Goal: Task Accomplishment & Management: Manage account settings

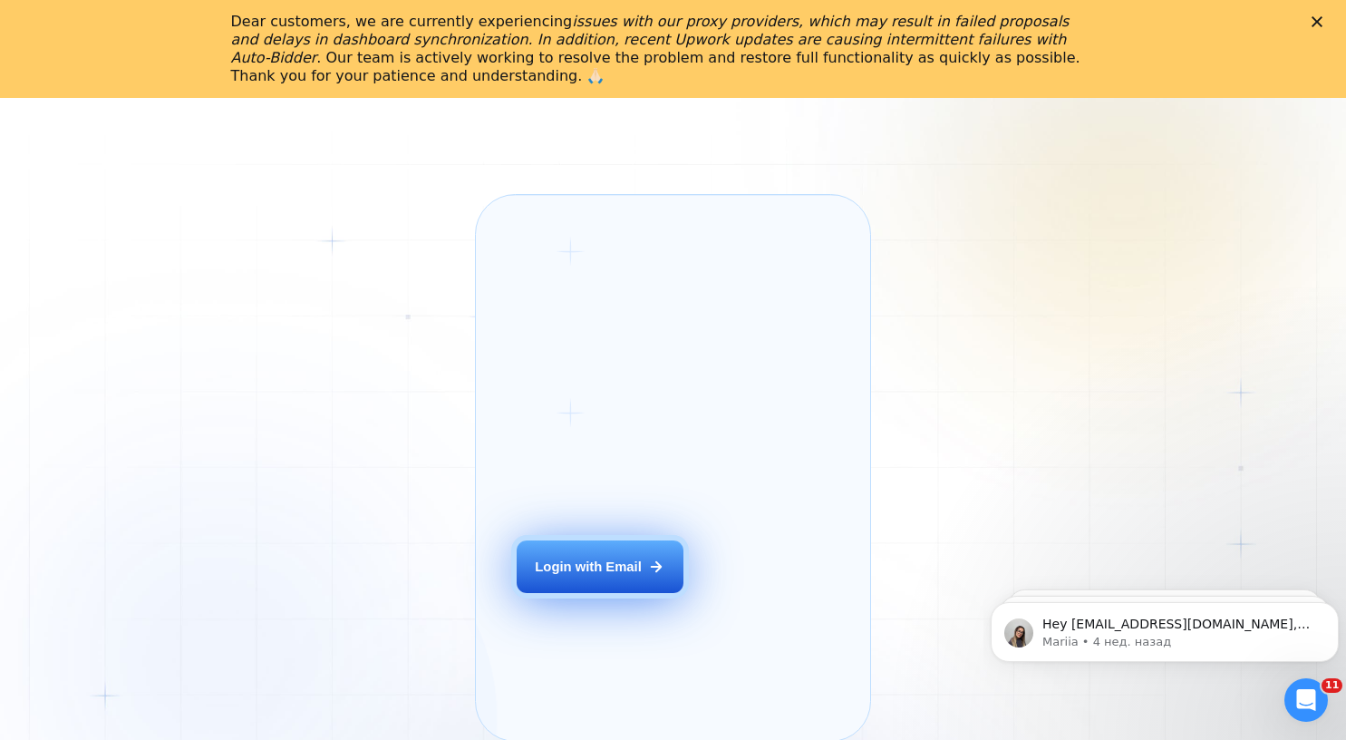
click at [639, 593] on button "Login with Email" at bounding box center [600, 566] width 167 height 53
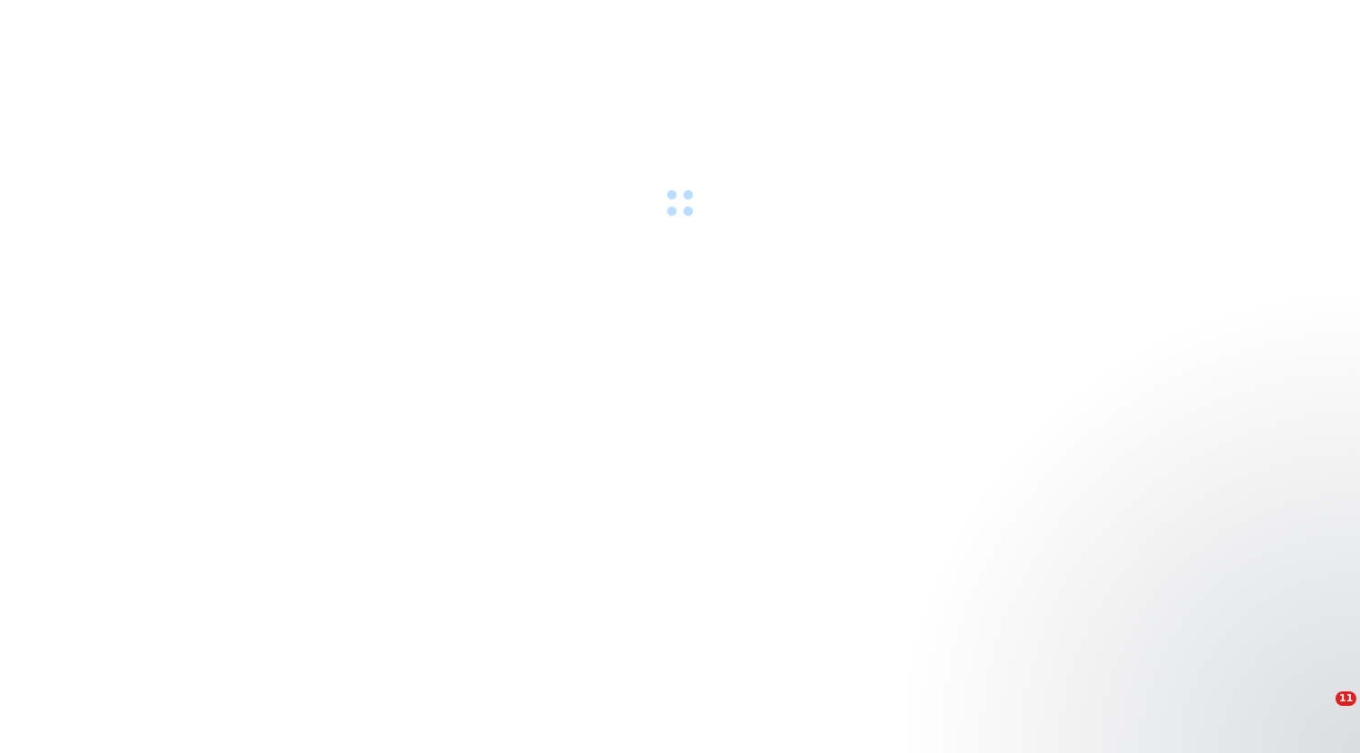
click at [828, 169] on div at bounding box center [680, 158] width 1360 height 120
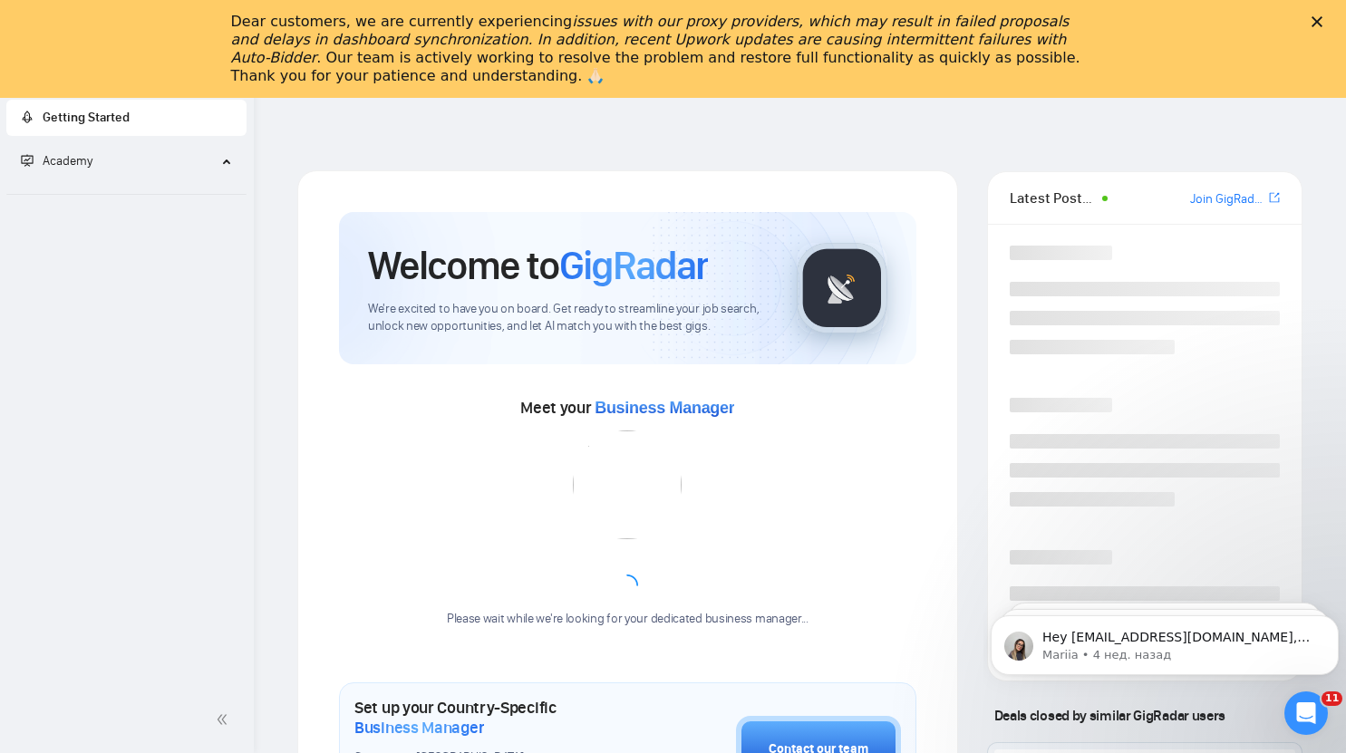
click at [1323, 20] on polygon "Закрыть" at bounding box center [1317, 21] width 11 height 11
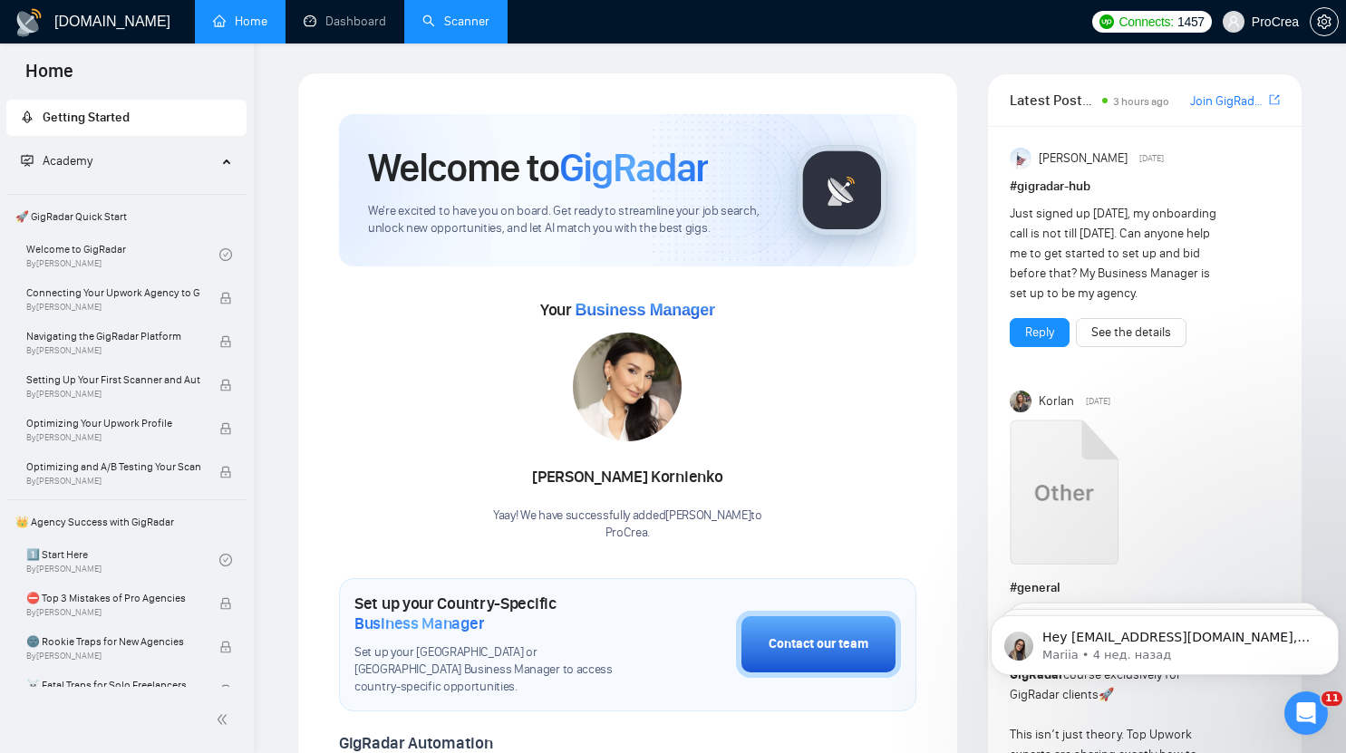
click at [470, 14] on link "Scanner" at bounding box center [455, 21] width 67 height 15
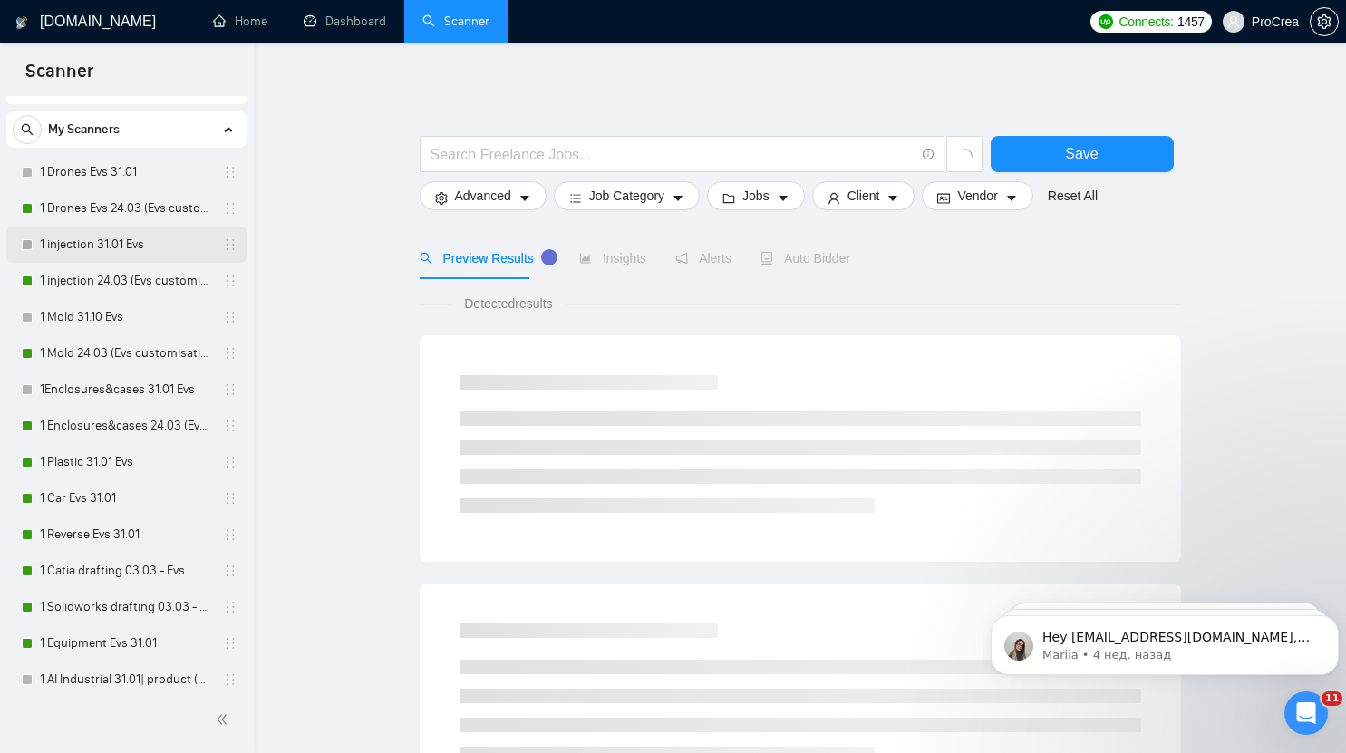
scroll to position [37, 0]
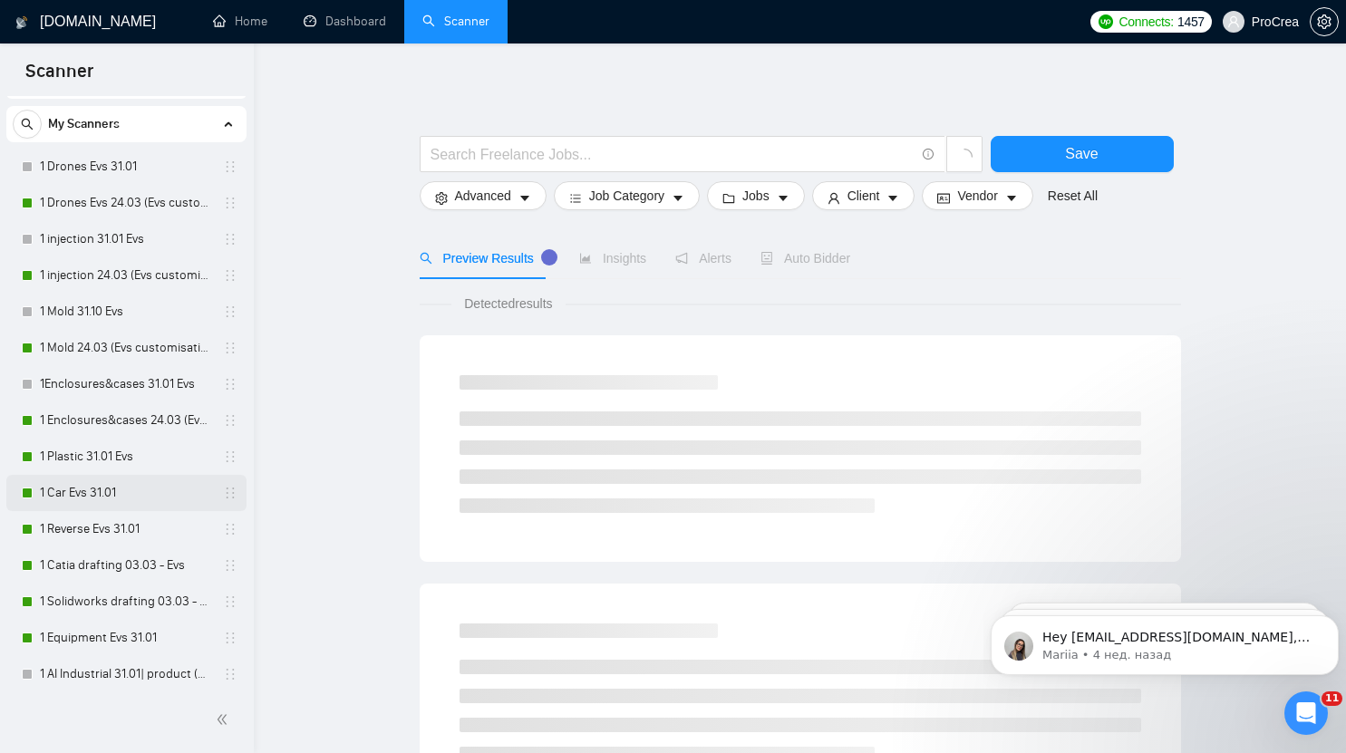
click at [114, 490] on link "1 Car Evs 31.01" at bounding box center [126, 493] width 172 height 36
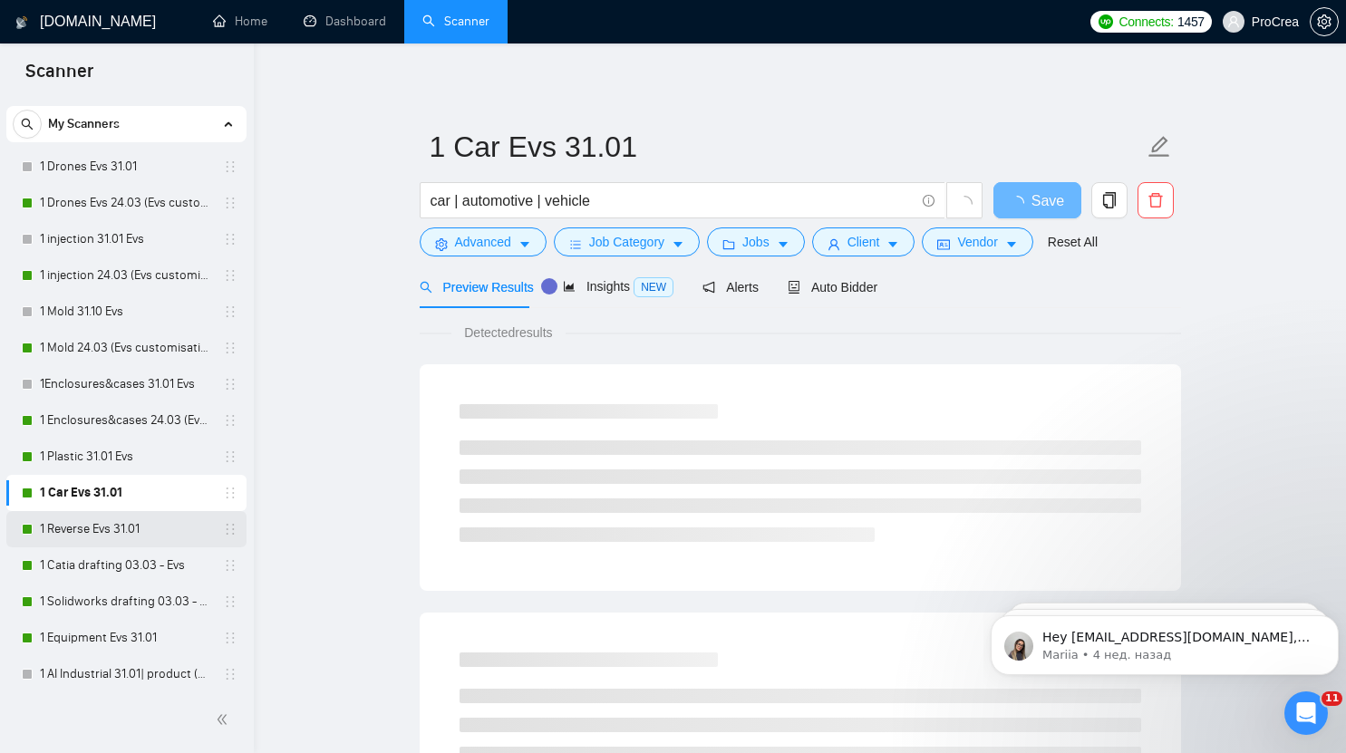
click at [153, 535] on link "1 Reverse Evs 31.01" at bounding box center [126, 529] width 172 height 36
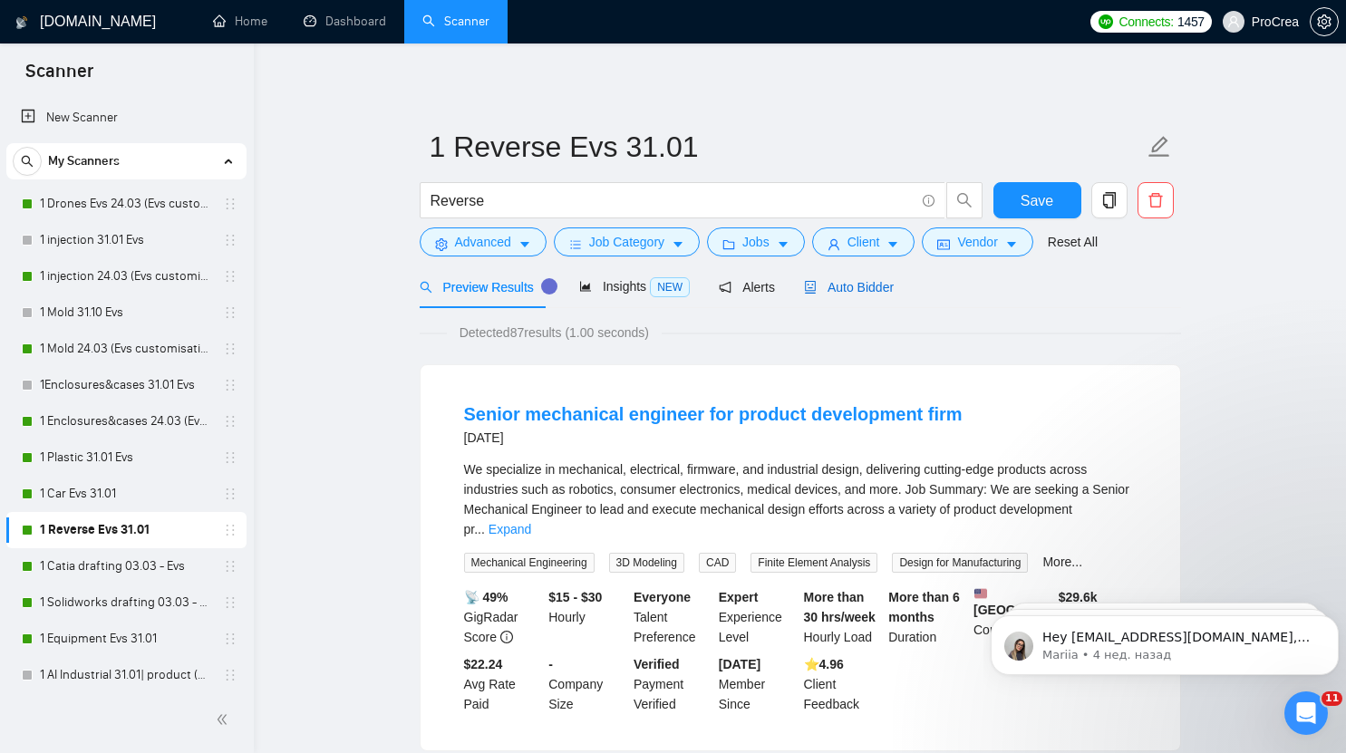
click at [863, 288] on span "Auto Bidder" at bounding box center [849, 287] width 90 height 15
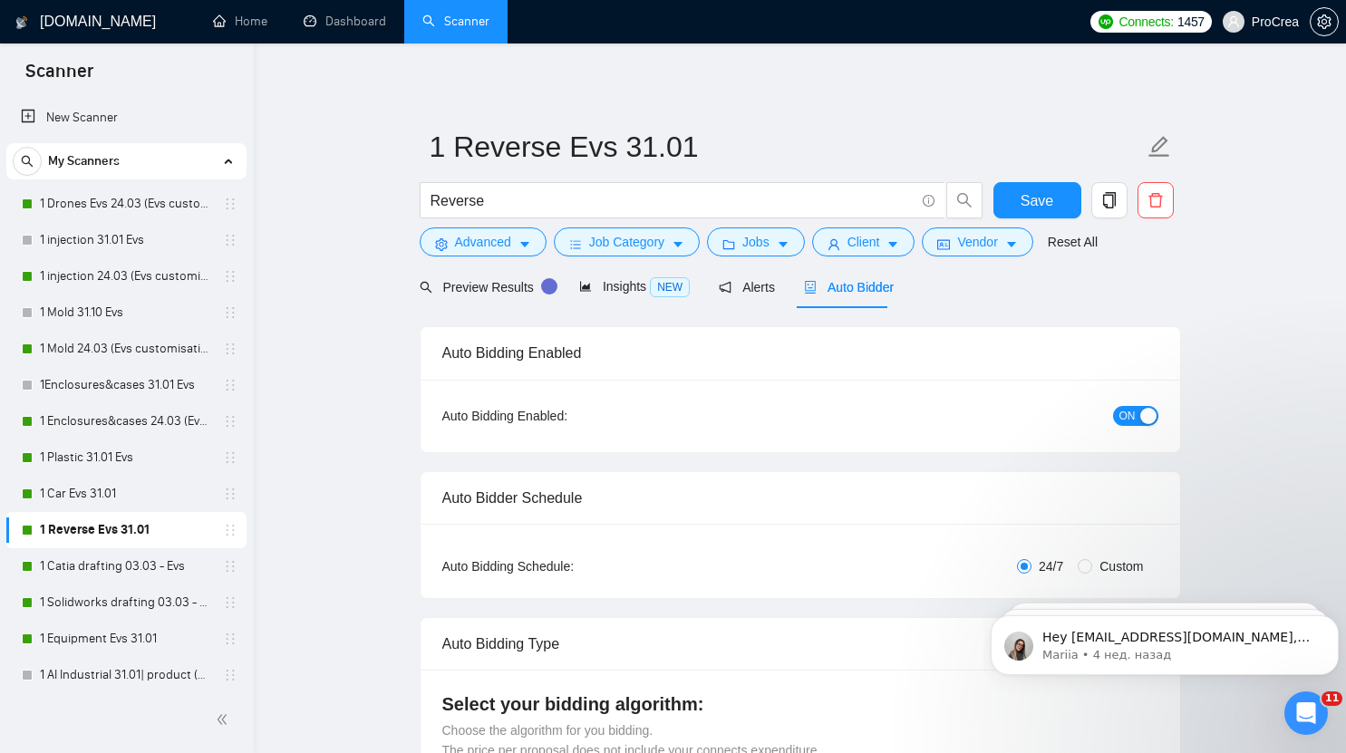
click at [1143, 411] on div "button" at bounding box center [1148, 416] width 16 height 16
checkbox input "true"
click at [1043, 199] on span "Save" at bounding box center [1037, 200] width 33 height 23
checkbox input "true"
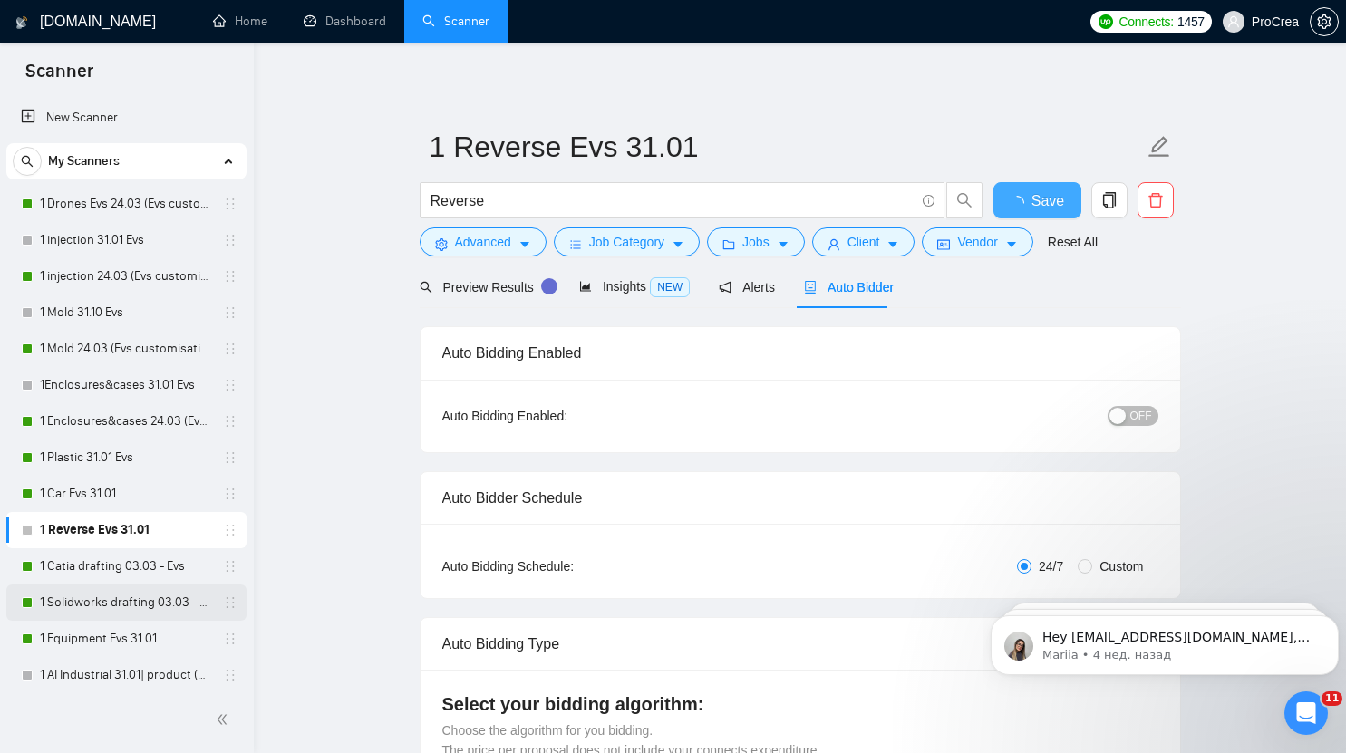
checkbox input "true"
click at [154, 601] on link "1 Solidworks drafting 03.03 - Evs" at bounding box center [126, 603] width 172 height 36
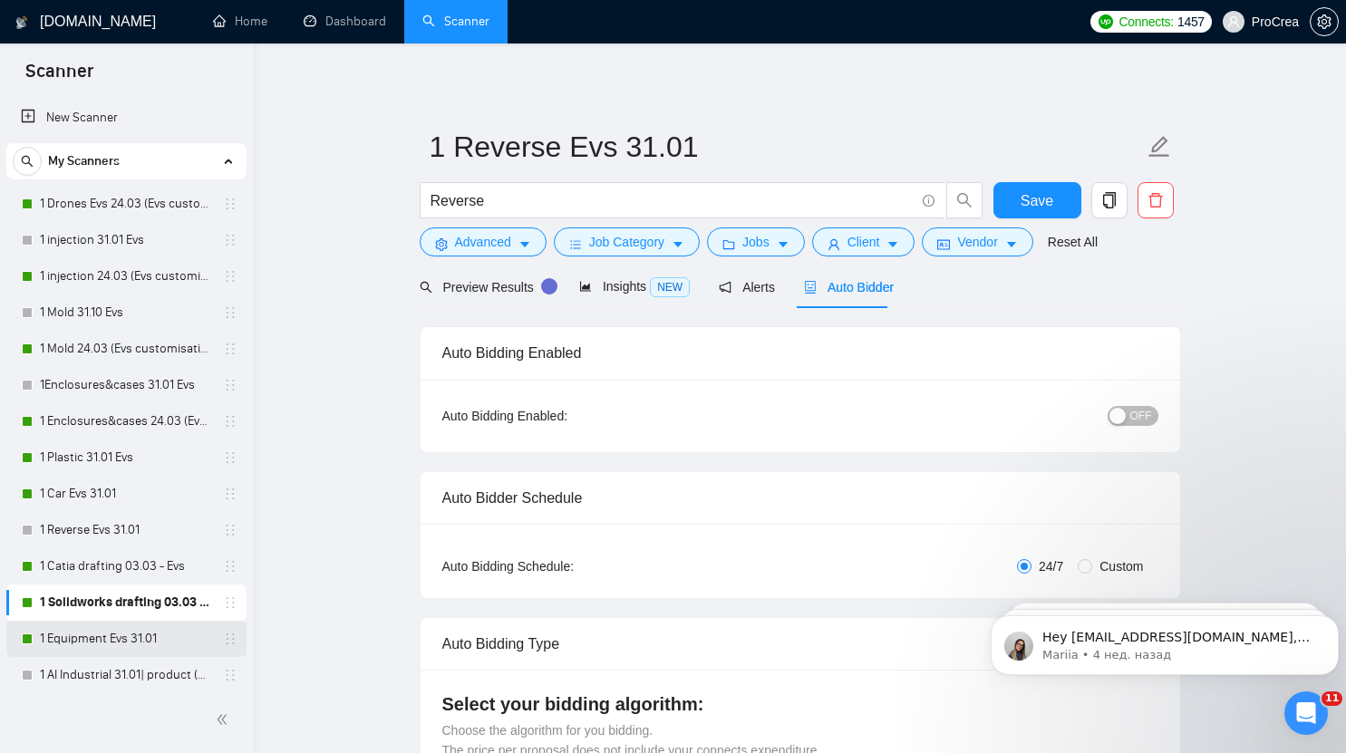
click at [88, 639] on link "1 Equipment Evs 31.01" at bounding box center [126, 639] width 172 height 36
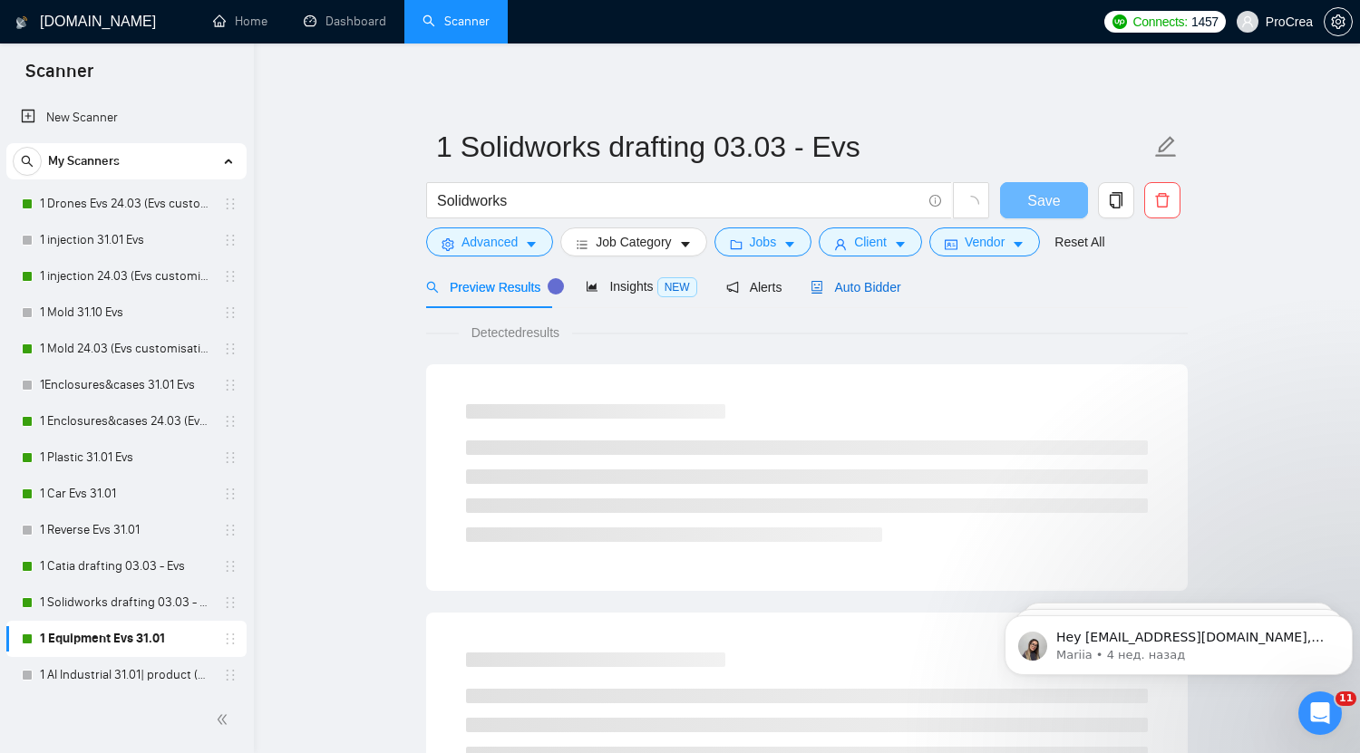
click at [852, 290] on span "Auto Bidder" at bounding box center [855, 287] width 90 height 15
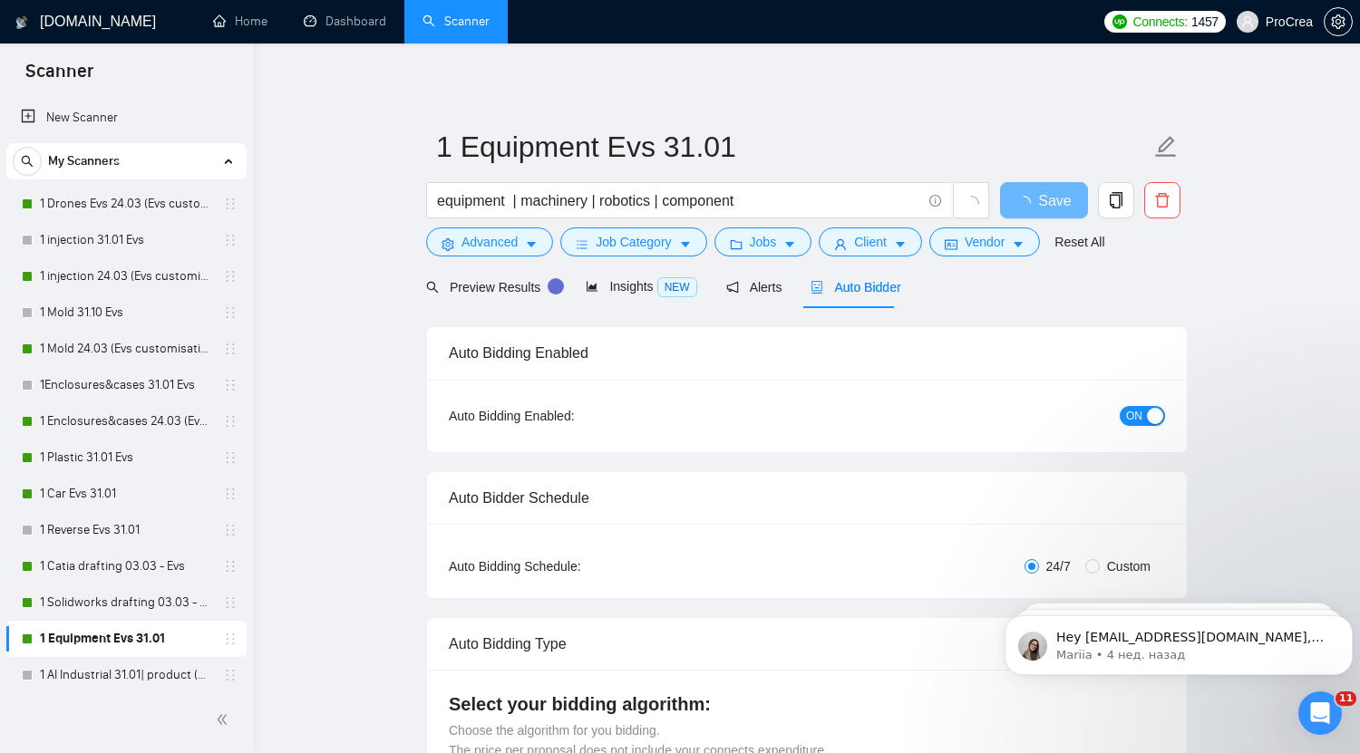
click at [1139, 408] on button "ON" at bounding box center [1142, 416] width 45 height 20
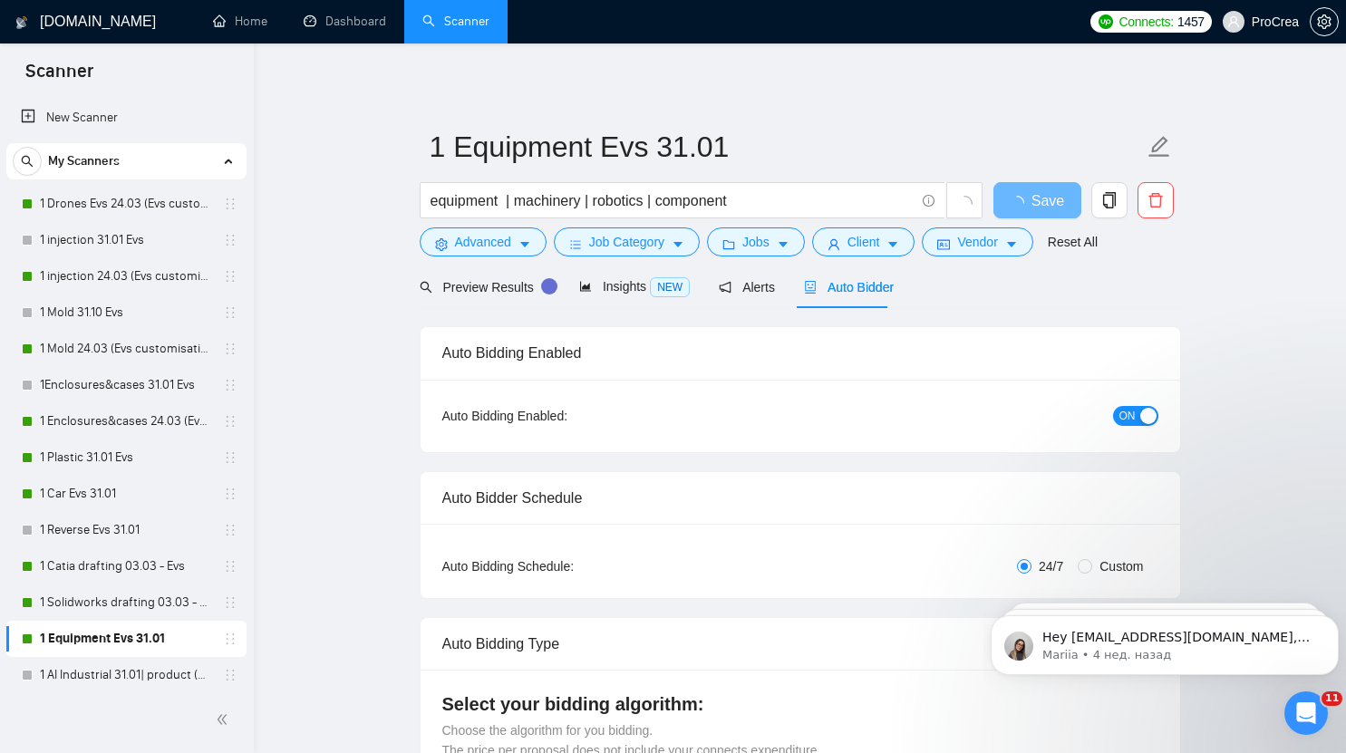
checkbox input "true"
click at [1038, 202] on span "Save" at bounding box center [1048, 200] width 33 height 23
click at [1038, 202] on span "Save" at bounding box center [1037, 200] width 33 height 23
checkbox input "true"
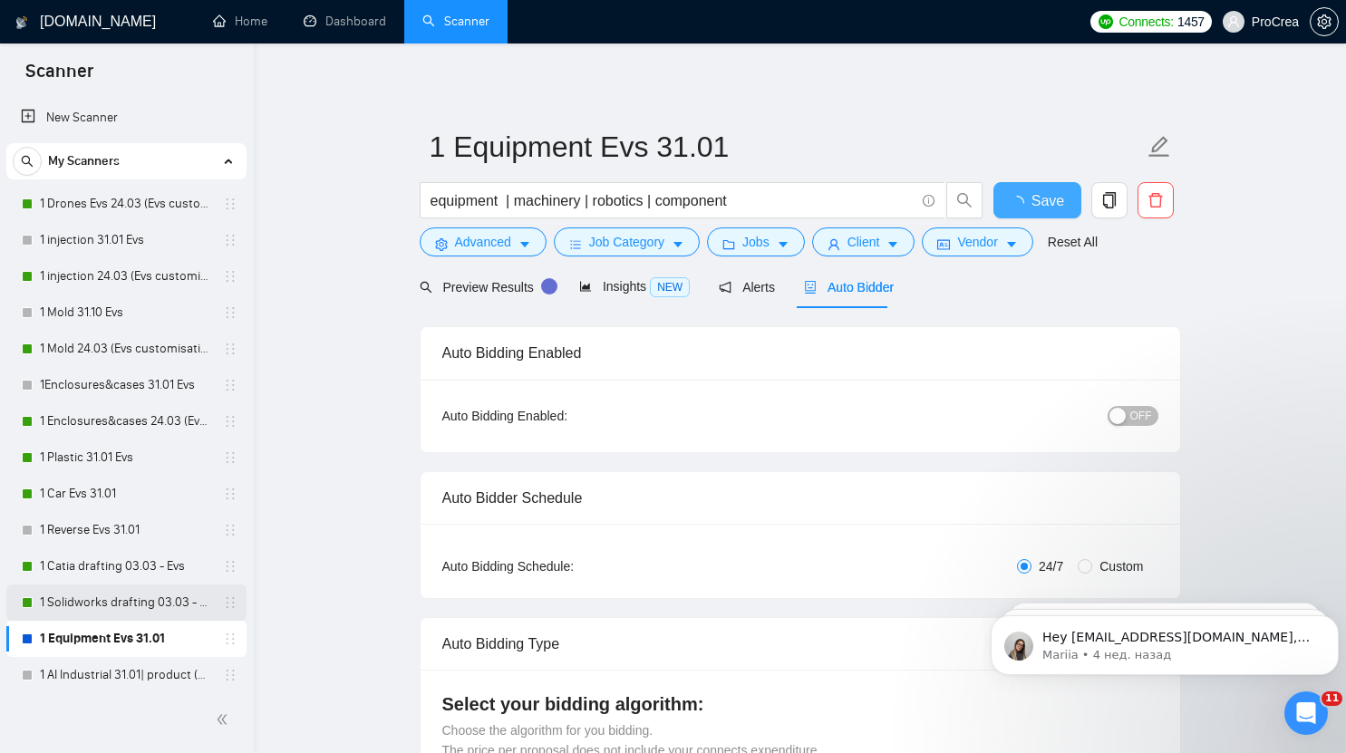
checkbox input "true"
click at [150, 611] on link "1 Solidworks drafting 03.03 - Evs" at bounding box center [126, 603] width 172 height 36
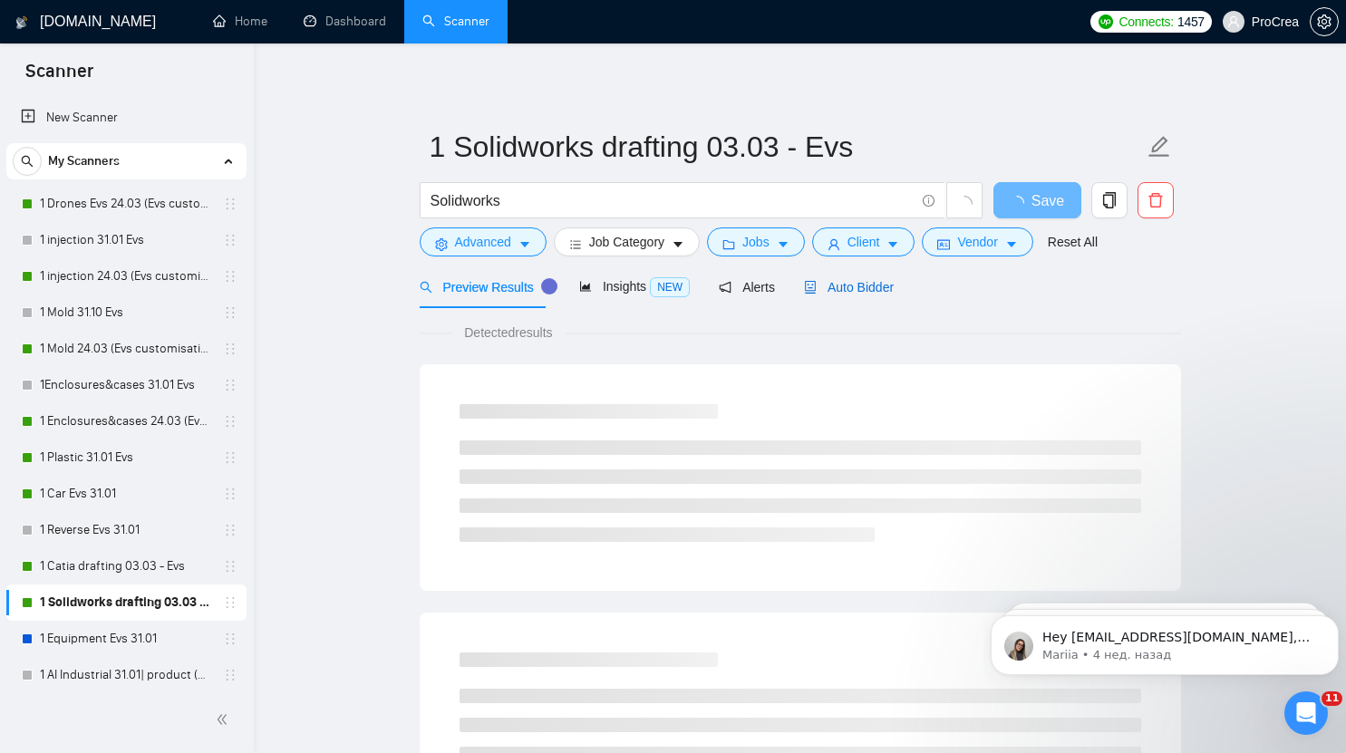
click at [864, 290] on span "Auto Bidder" at bounding box center [849, 287] width 90 height 15
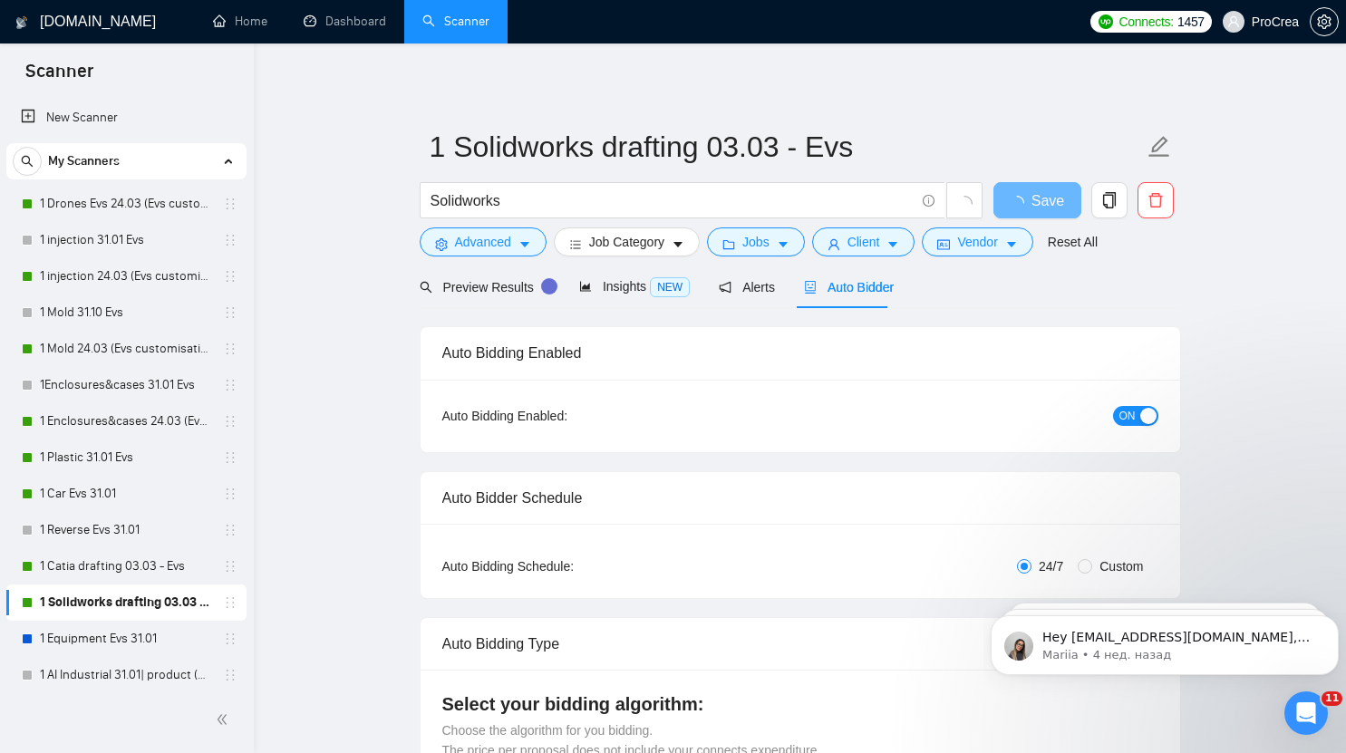
click at [1131, 412] on span "ON" at bounding box center [1128, 416] width 16 height 20
click at [1043, 198] on span "Save" at bounding box center [1037, 200] width 33 height 23
click at [107, 560] on link "1 Catia drafting 03.03 - Evs" at bounding box center [126, 566] width 172 height 36
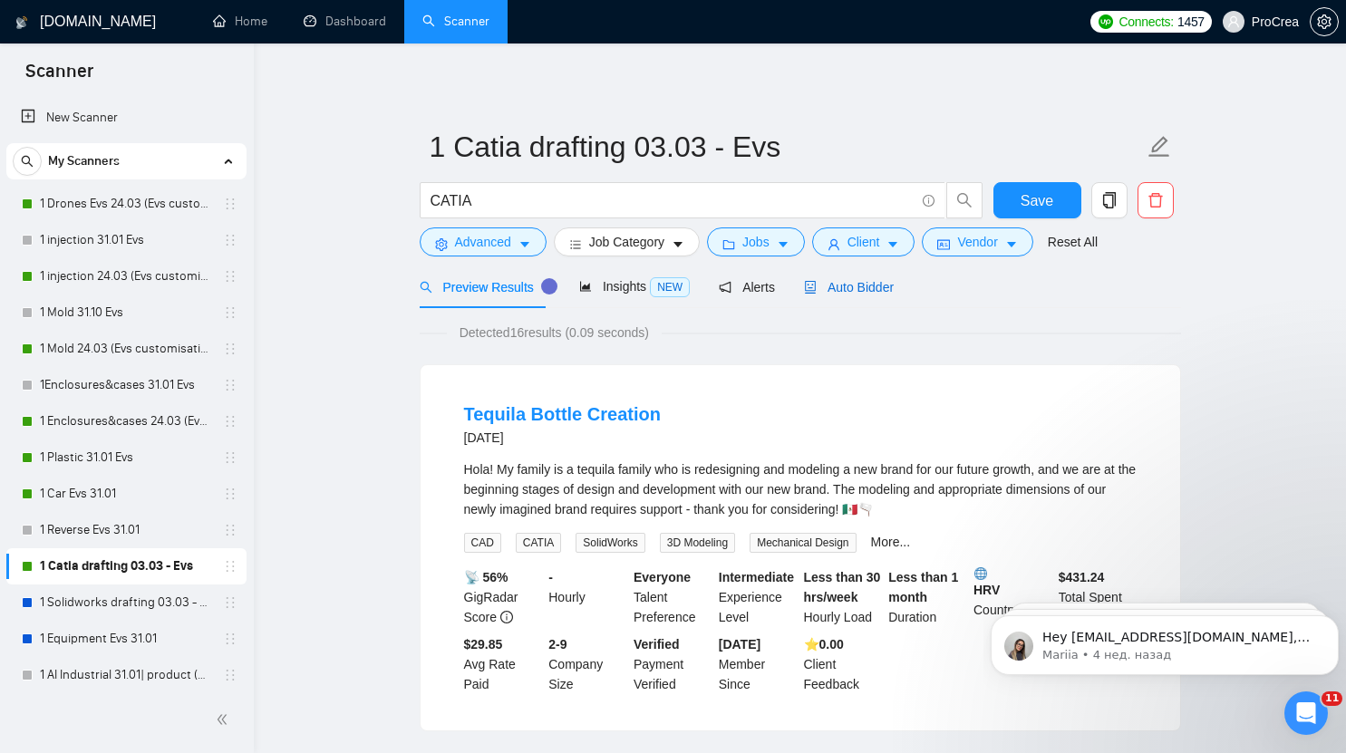
click at [846, 280] on span "Auto Bidder" at bounding box center [849, 287] width 90 height 15
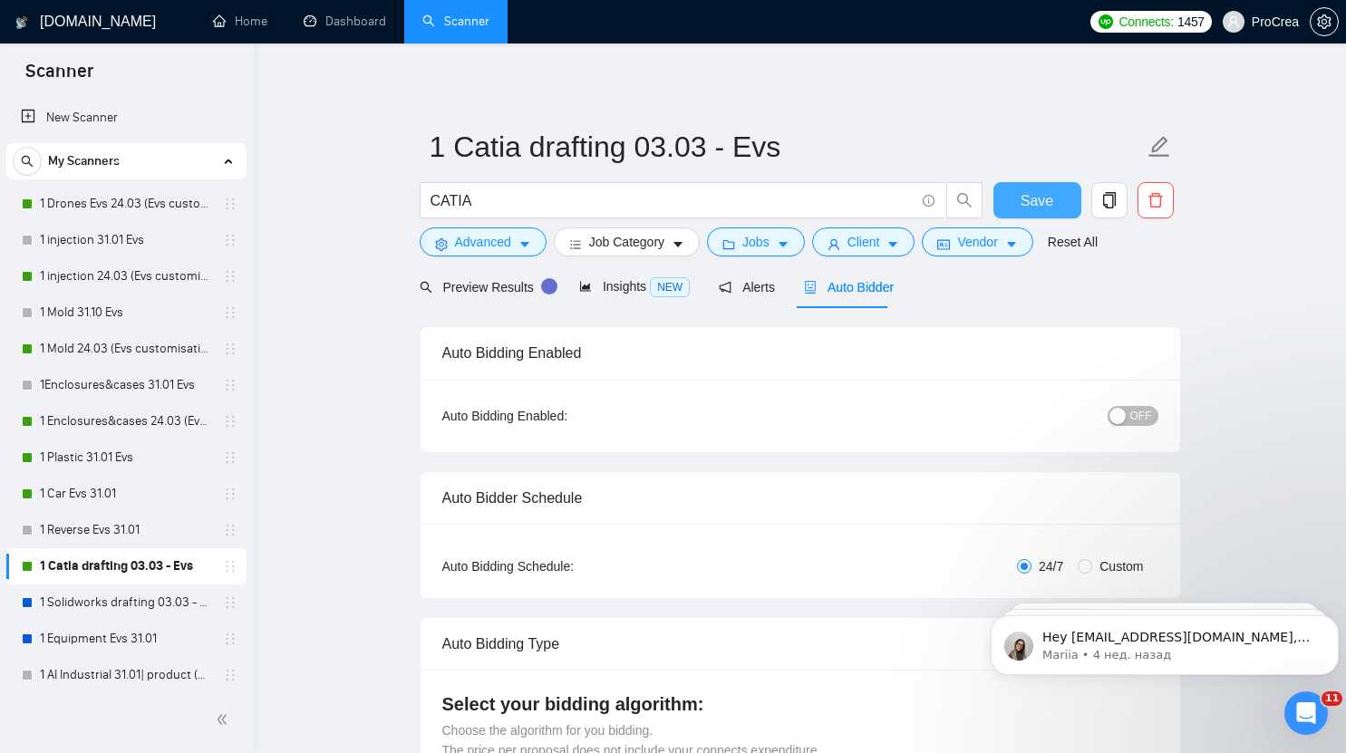
click at [1045, 193] on span "Save" at bounding box center [1037, 200] width 33 height 23
click at [155, 348] on link "1 Mold 24.03 (Evs customisation)" at bounding box center [126, 349] width 172 height 36
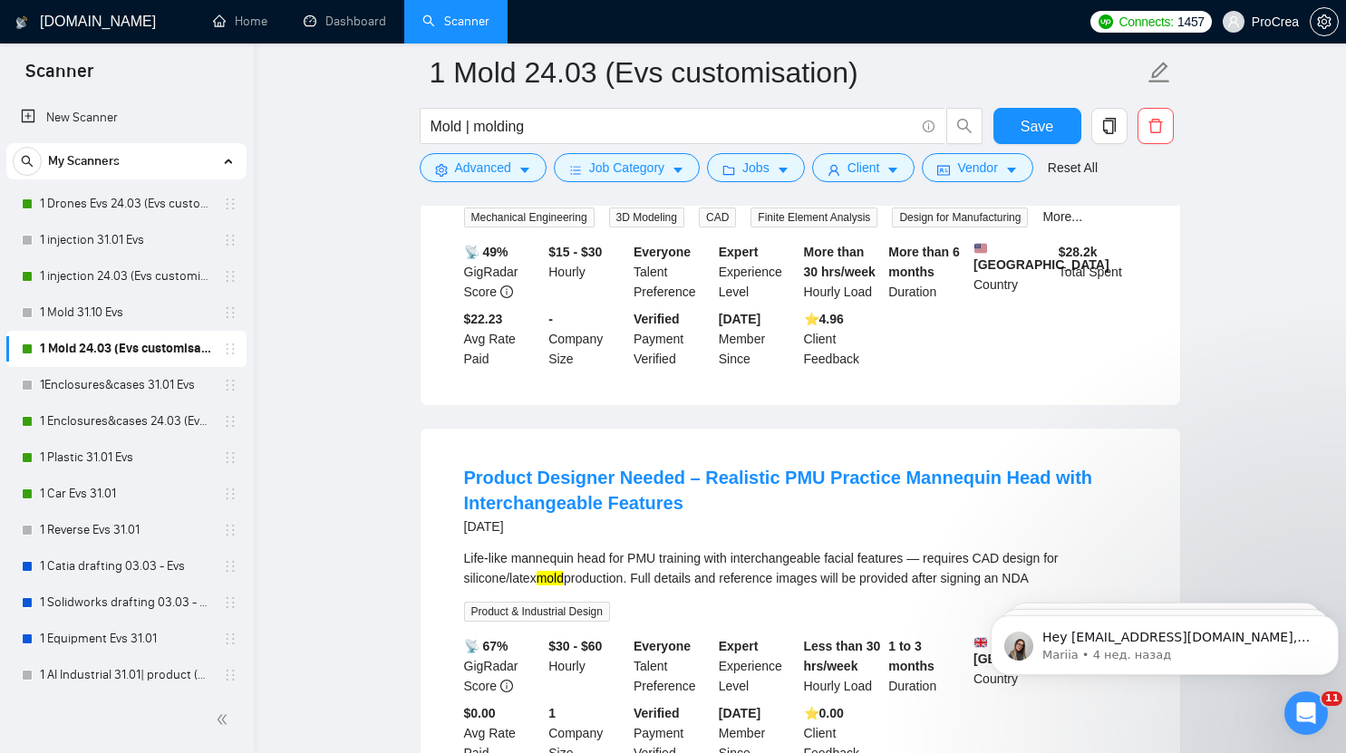
scroll to position [818, 0]
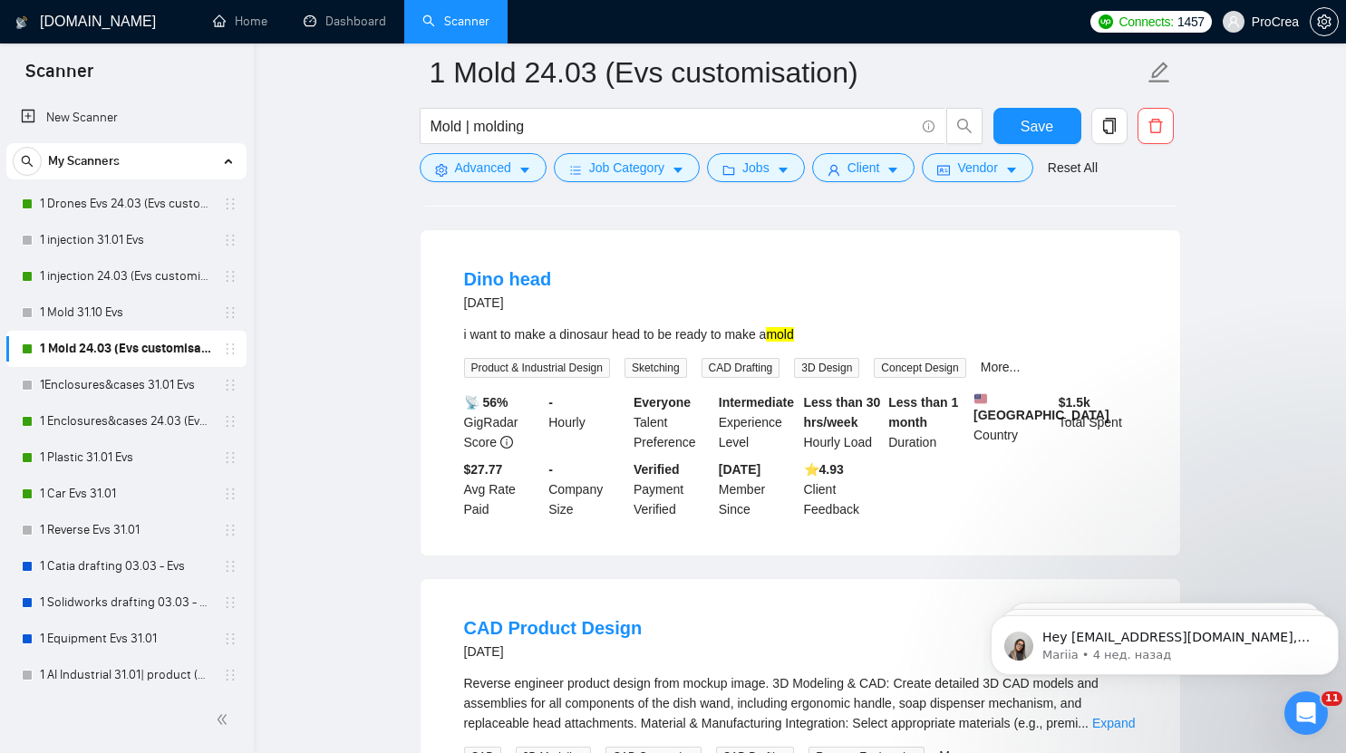
click at [356, 536] on main "1 Mold 24.03 (Evs customisation) Mold | molding Save Advanced Job Category Jobs…" at bounding box center [800, 433] width 1034 height 4302
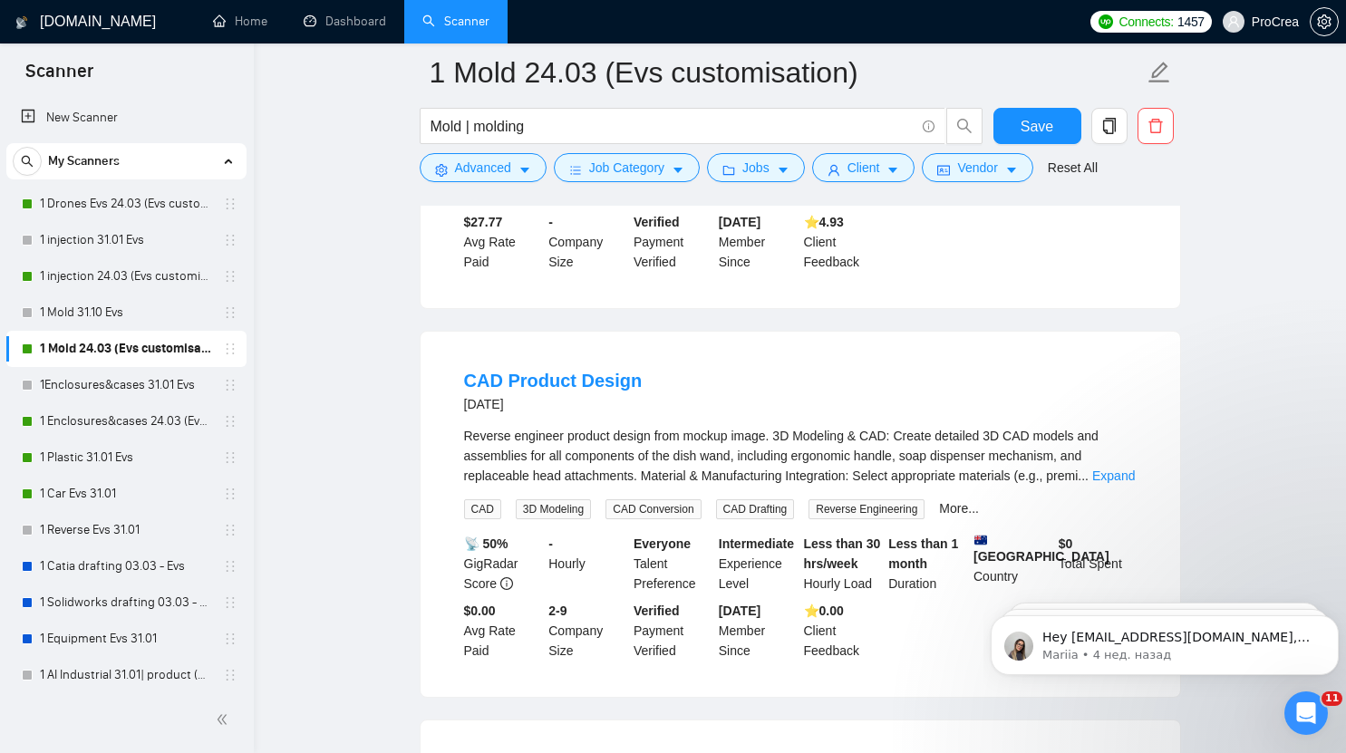
scroll to position [1974, 0]
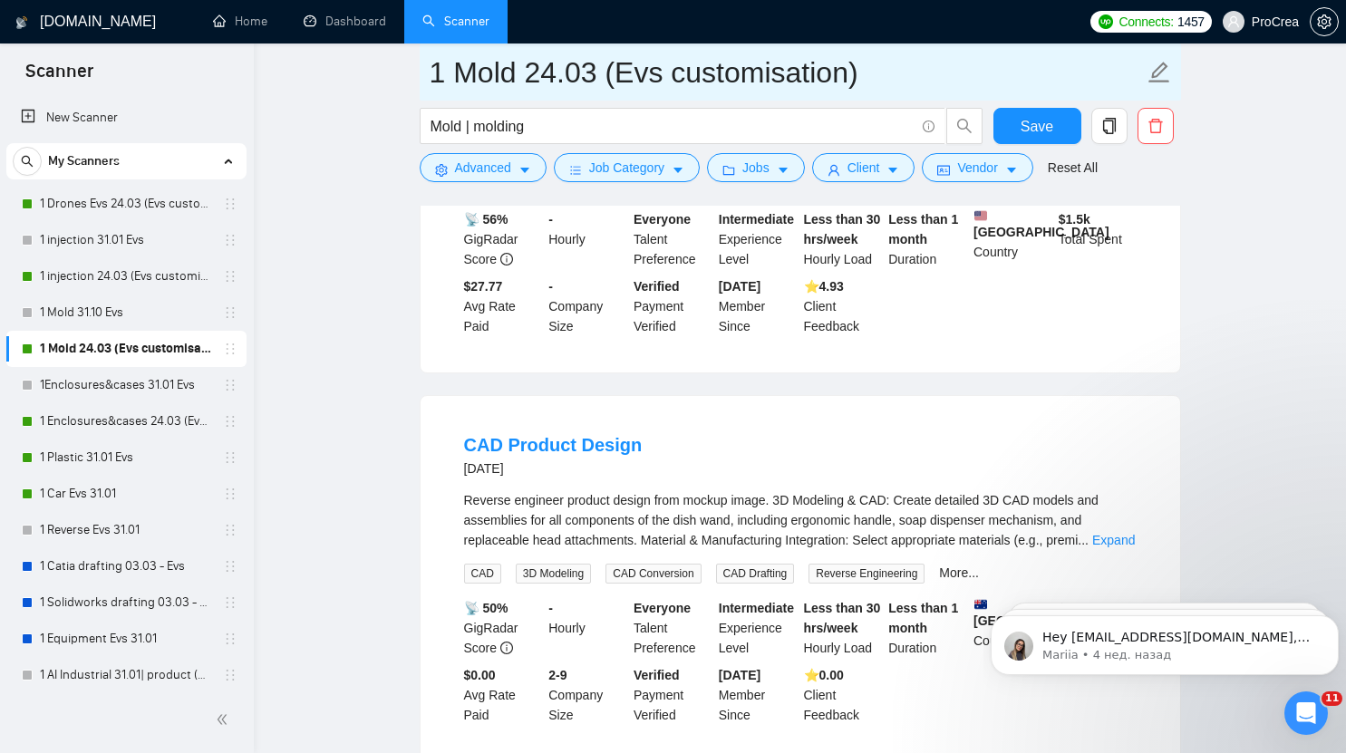
click at [1029, 63] on input "1 Mold 24.03 (Evs customisation)" at bounding box center [787, 72] width 714 height 45
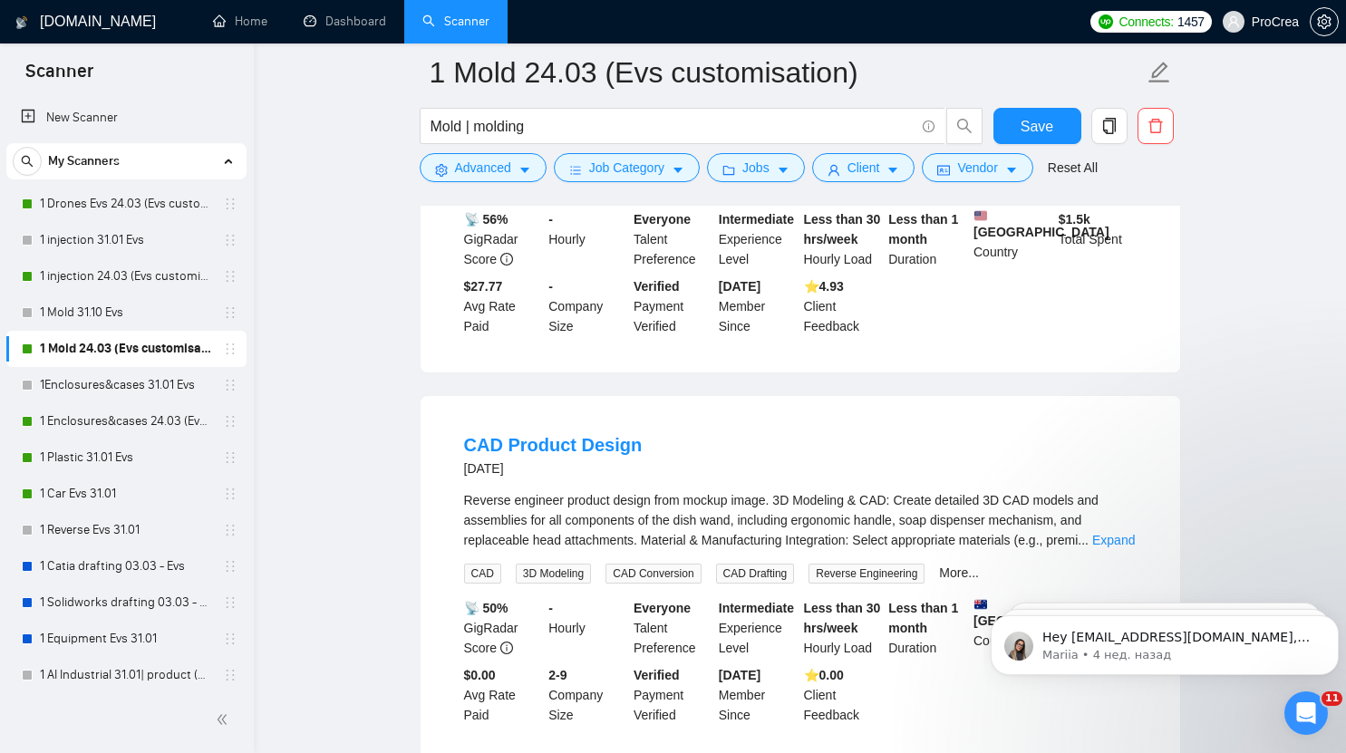
click at [329, 315] on main "1 Mold 24.03 (Evs customisation) Mold | molding Save Advanced Job Category Jobs…" at bounding box center [800, 250] width 1034 height 4302
